Goal: Book appointment/travel/reservation

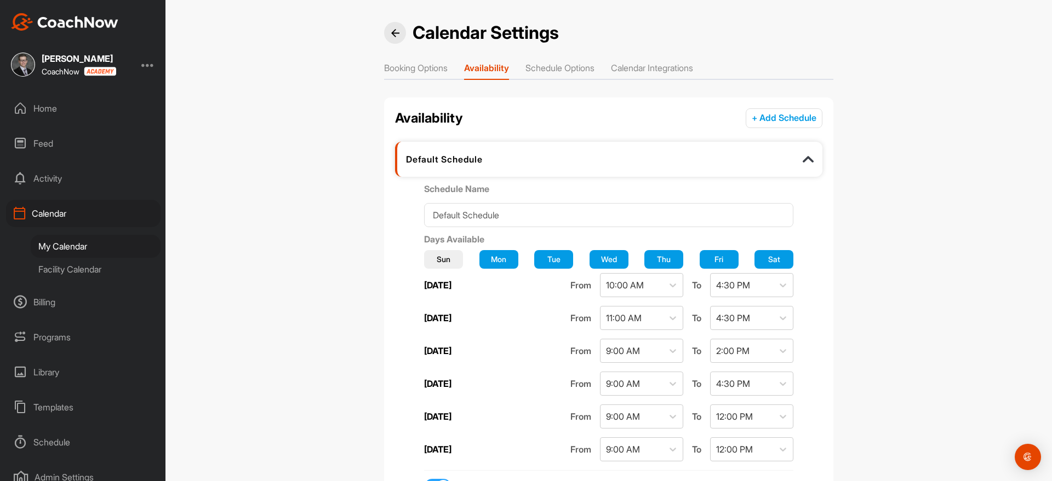
click at [76, 242] on div "My Calendar" at bounding box center [96, 246] width 130 height 23
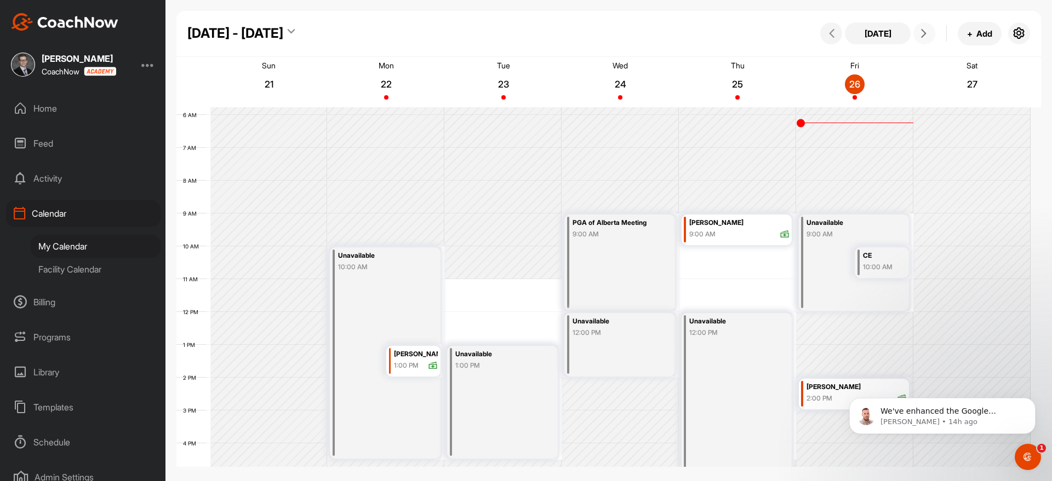
click at [927, 31] on icon at bounding box center [923, 33] width 9 height 9
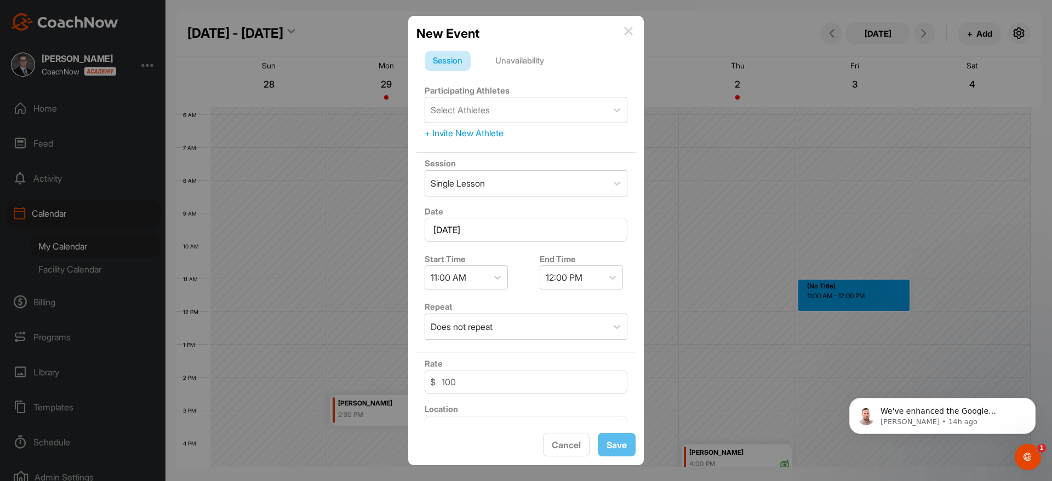
click at [481, 130] on div "+ Invite New Athlete" at bounding box center [525, 133] width 203 height 13
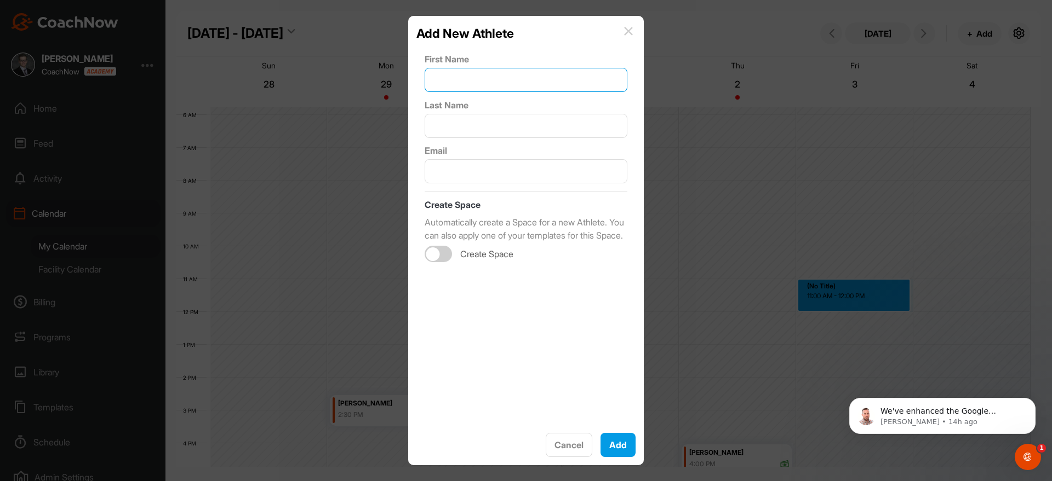
click at [493, 82] on input "text" at bounding box center [525, 80] width 203 height 24
type input "Mark"
type input "Banham"
paste input "[PERSON_NAME] <[EMAIL_ADDRESS][DOMAIN_NAME]>"
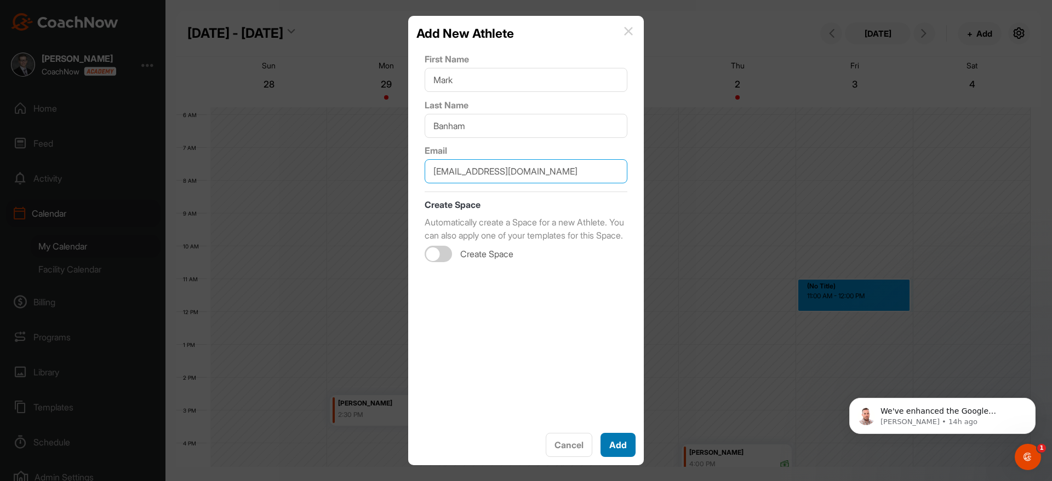
type input "[EMAIL_ADDRESS][DOMAIN_NAME]"
click at [620, 457] on button "Add" at bounding box center [617, 445] width 35 height 24
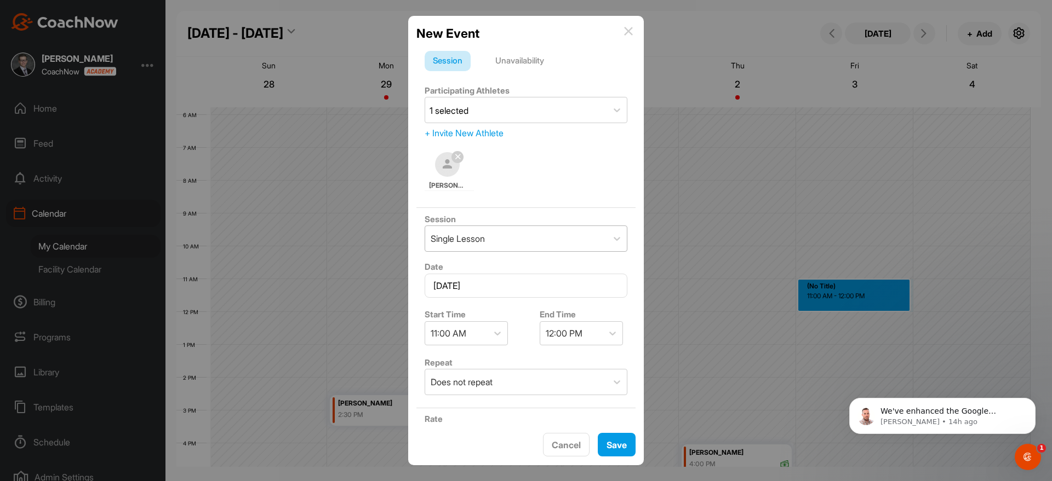
click at [513, 248] on div "Single Lesson" at bounding box center [516, 238] width 182 height 25
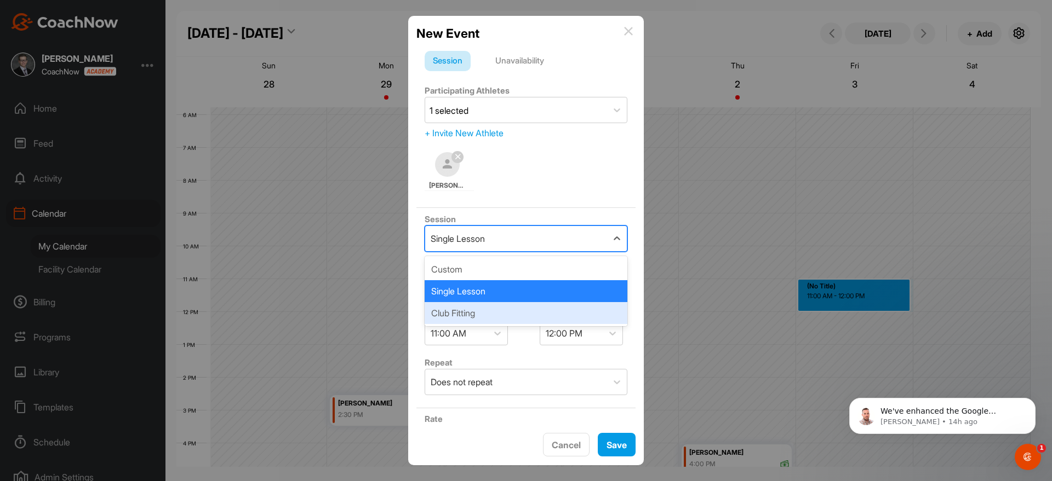
click at [491, 313] on div "Club Fitting" at bounding box center [525, 313] width 203 height 22
type input "0"
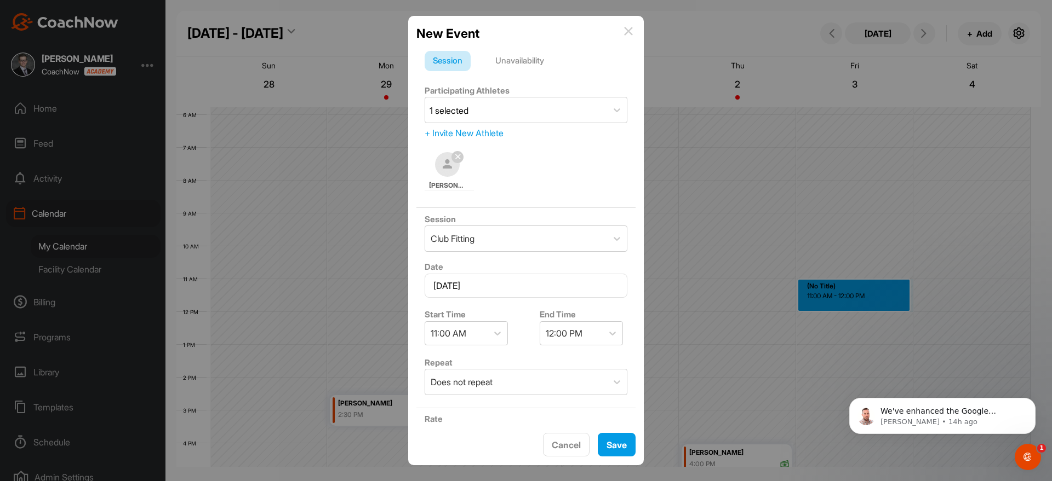
click at [553, 183] on div "[PERSON_NAME]" at bounding box center [525, 172] width 203 height 48
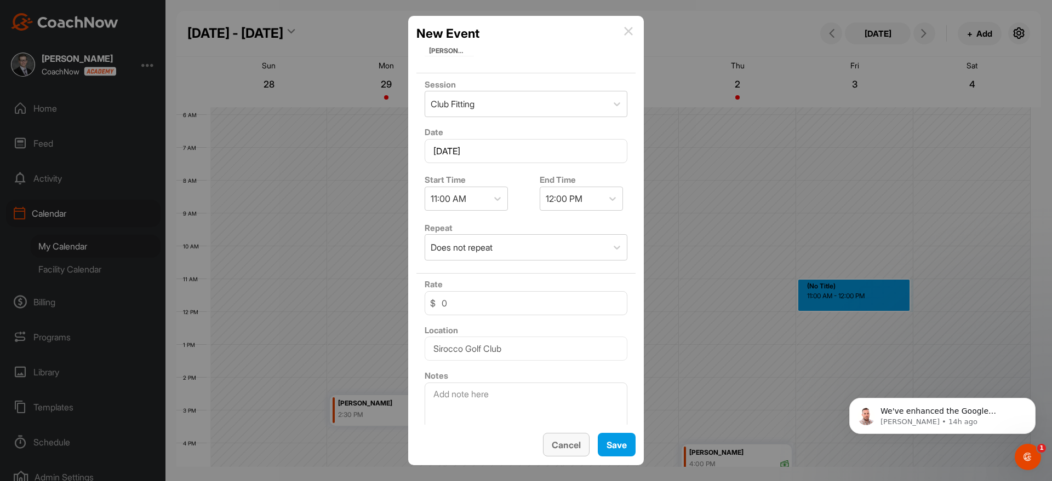
scroll to position [162, 0]
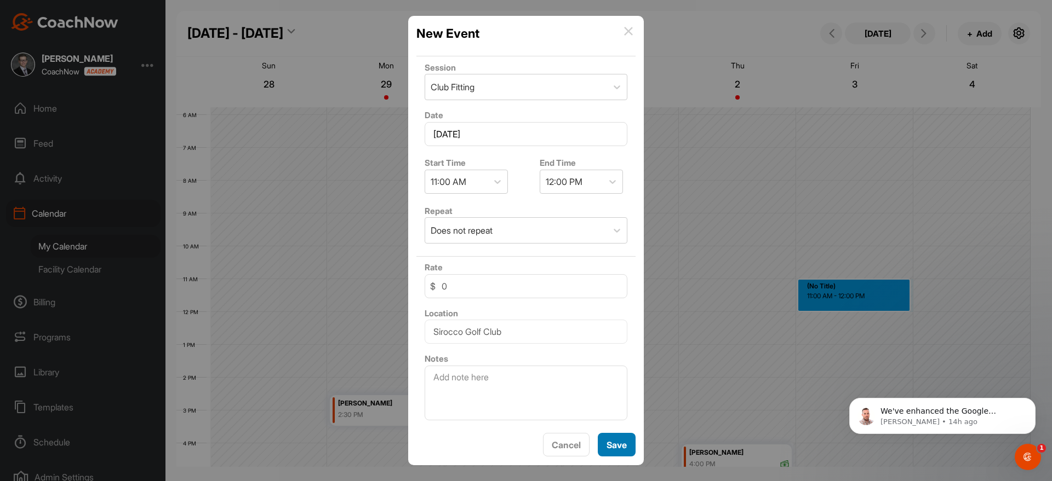
click at [628, 438] on button "Save" at bounding box center [617, 445] width 38 height 24
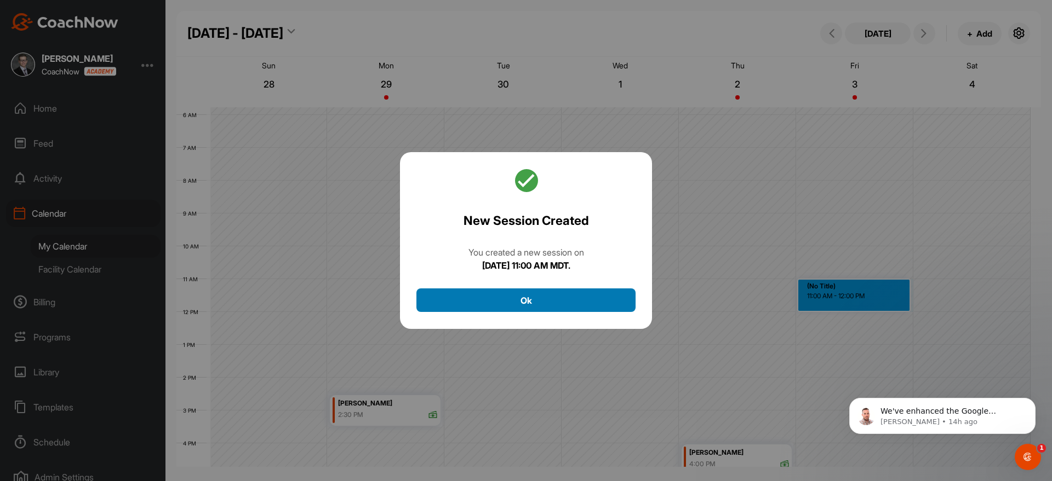
click at [554, 305] on button "Ok" at bounding box center [525, 301] width 219 height 24
